Goal: Information Seeking & Learning: Find specific fact

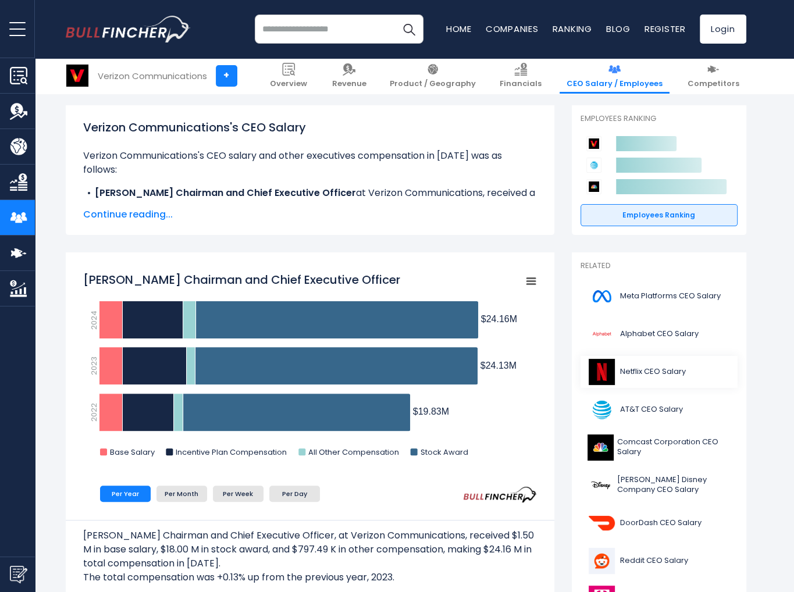
click at [651, 368] on span "Netflix CEO Salary" at bounding box center [653, 372] width 66 height 10
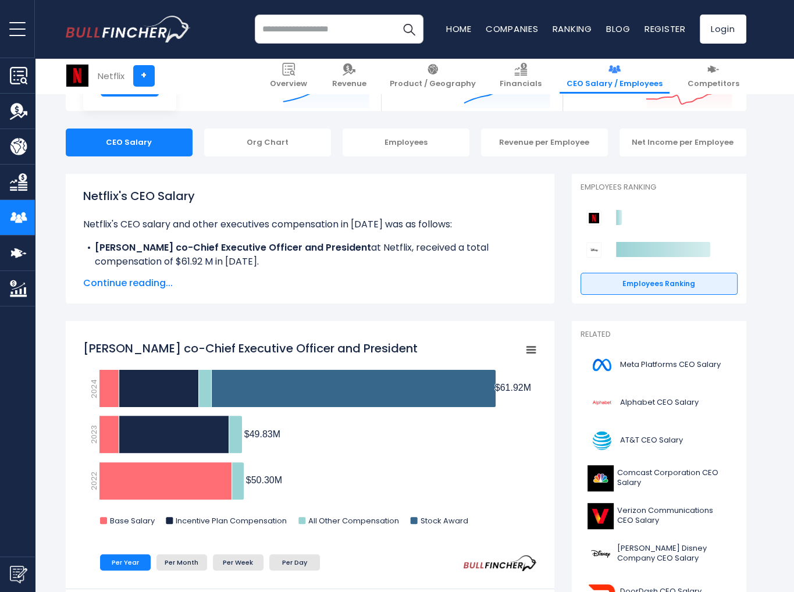
scroll to position [97, 0]
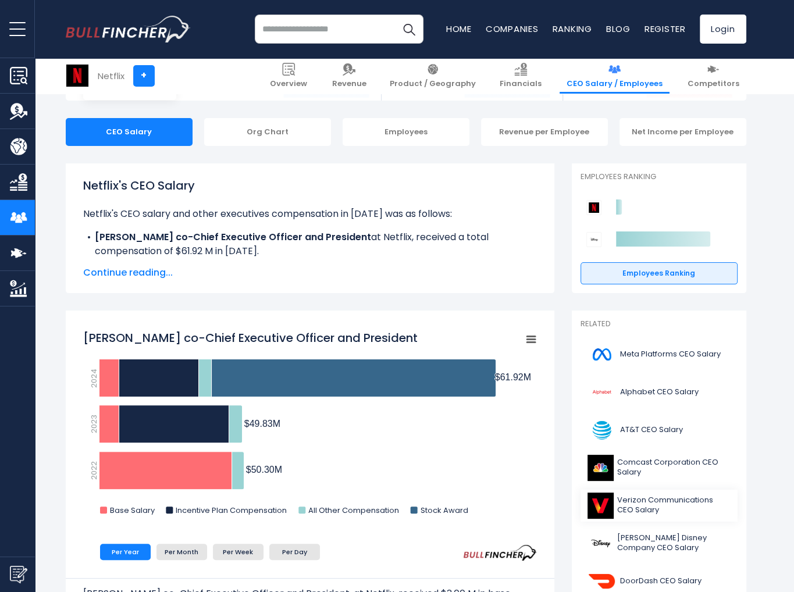
click at [656, 497] on span "Verizon Communications CEO Salary" at bounding box center [673, 505] width 113 height 20
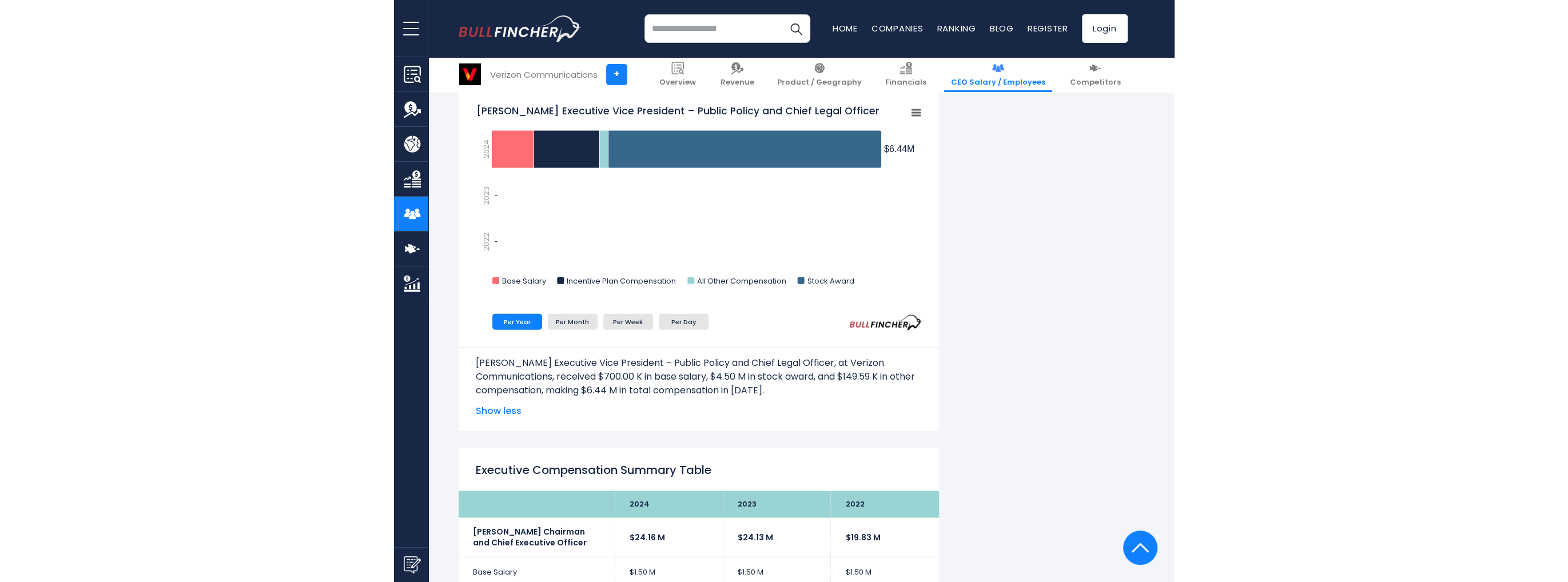
scroll to position [2210, 0]
